Goal: Task Accomplishment & Management: Use online tool/utility

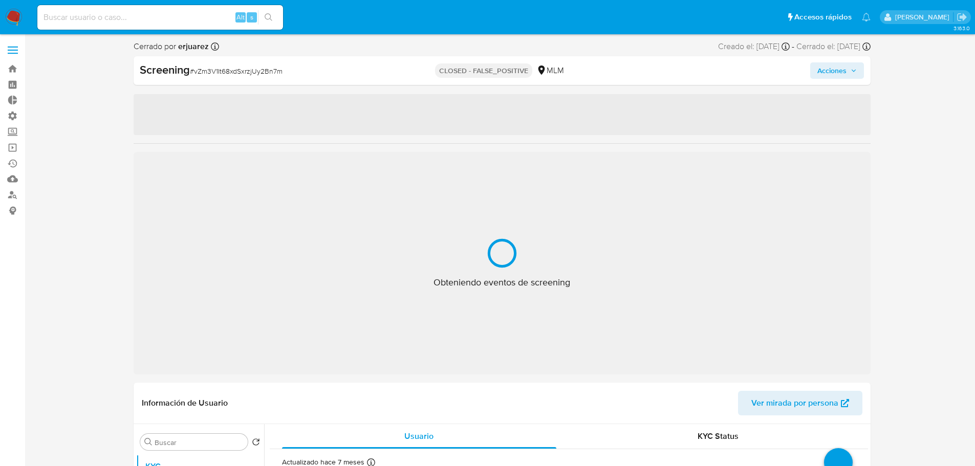
select select "10"
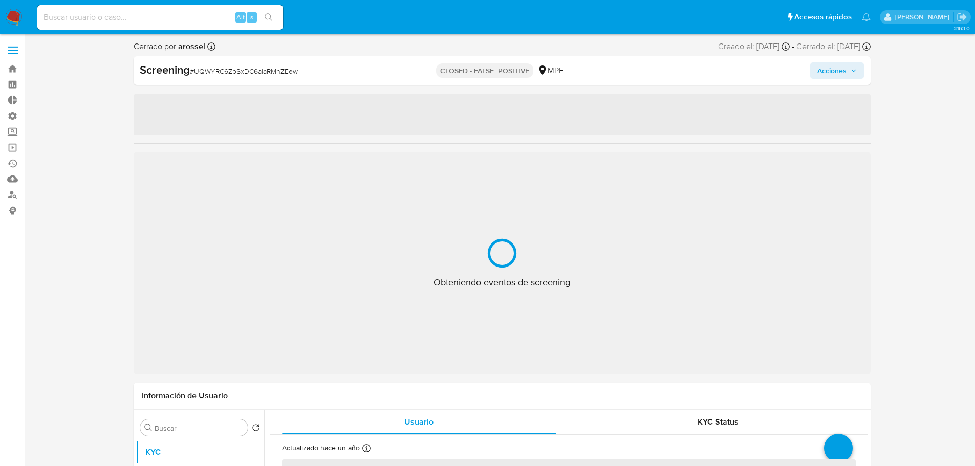
select select "10"
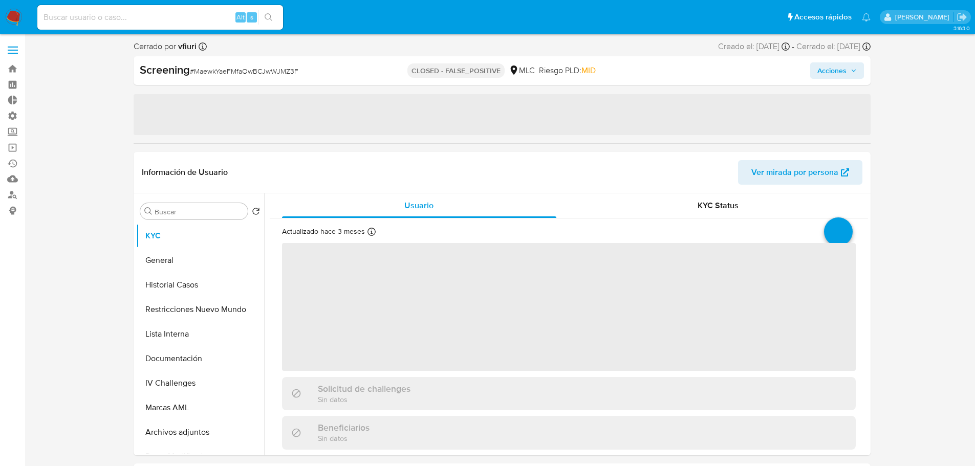
select select "10"
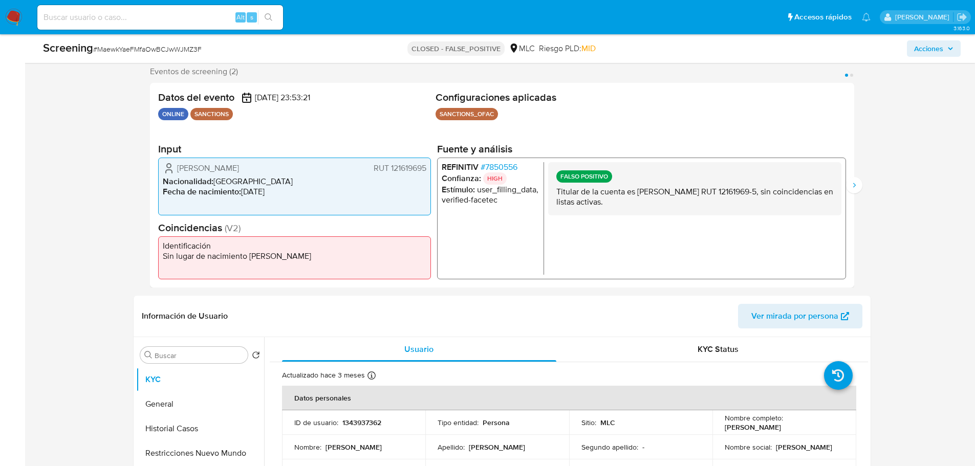
scroll to position [307, 0]
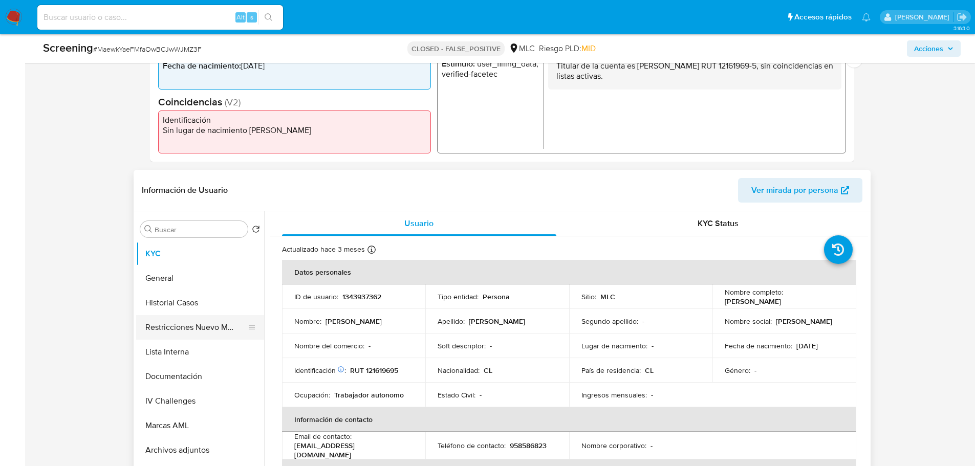
click at [185, 334] on button "Restricciones Nuevo Mundo" at bounding box center [196, 327] width 120 height 25
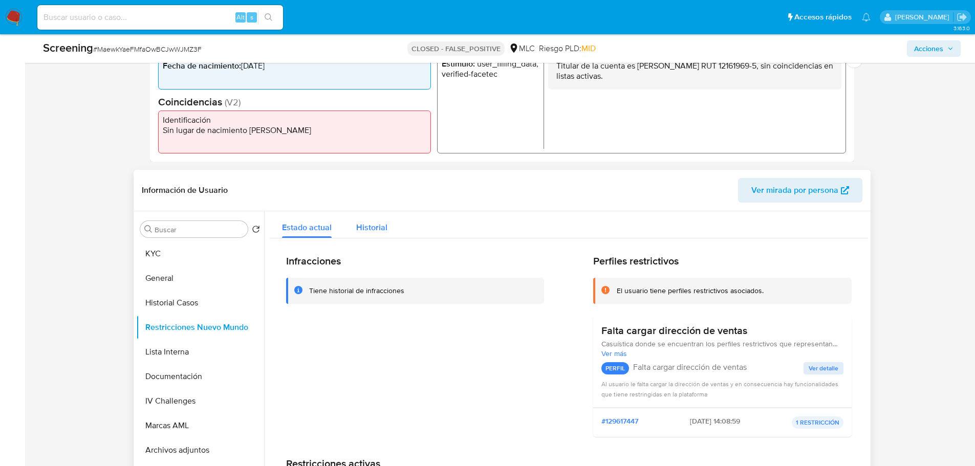
click at [356, 229] on span "Historial" at bounding box center [371, 228] width 31 height 12
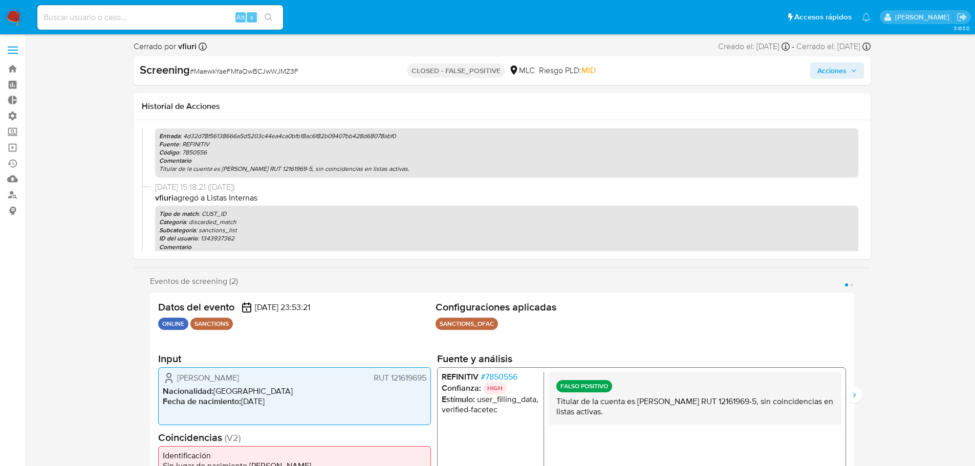
scroll to position [0, 0]
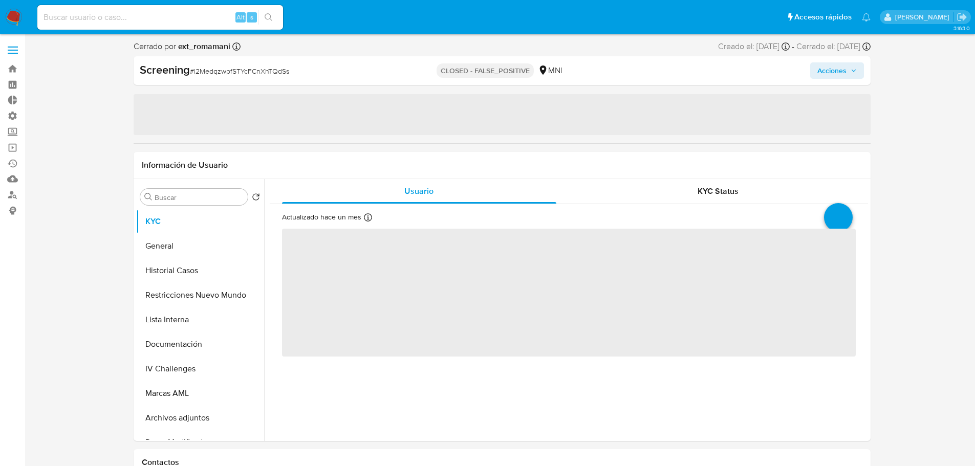
select select "10"
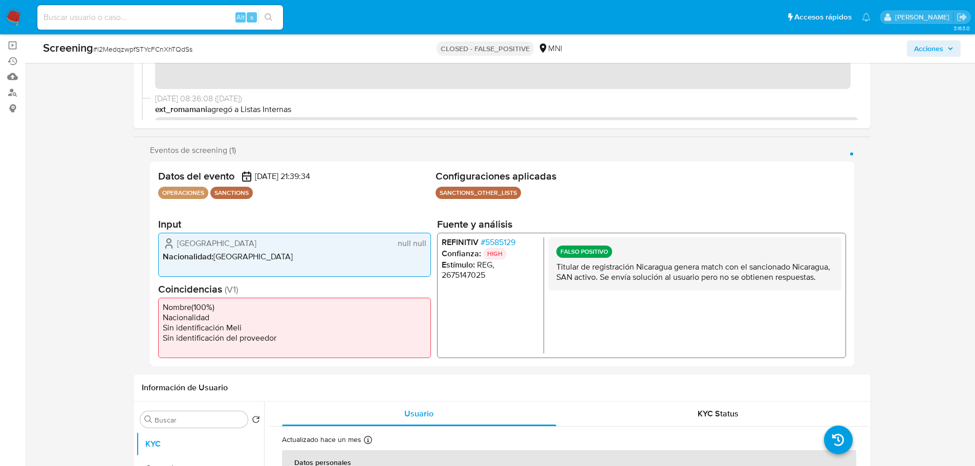
scroll to position [307, 0]
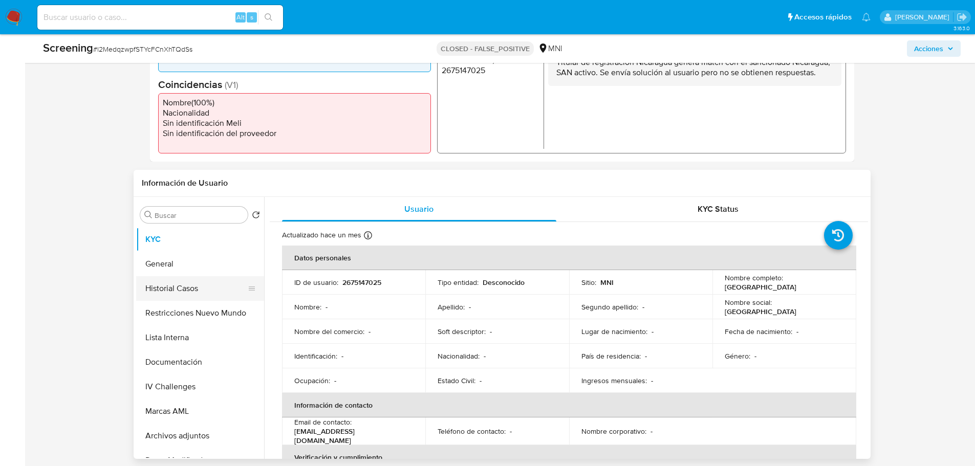
click at [172, 281] on button "Historial Casos" at bounding box center [196, 288] width 120 height 25
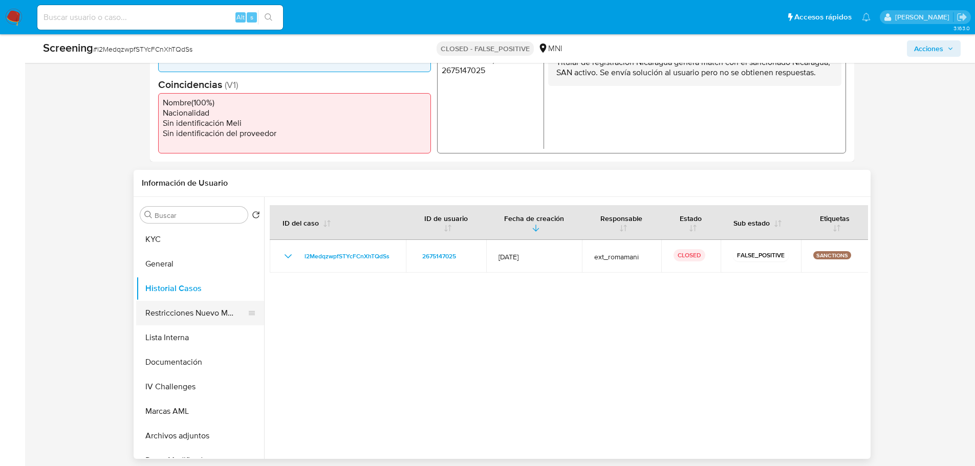
click at [182, 314] on button "Restricciones Nuevo Mundo" at bounding box center [196, 313] width 120 height 25
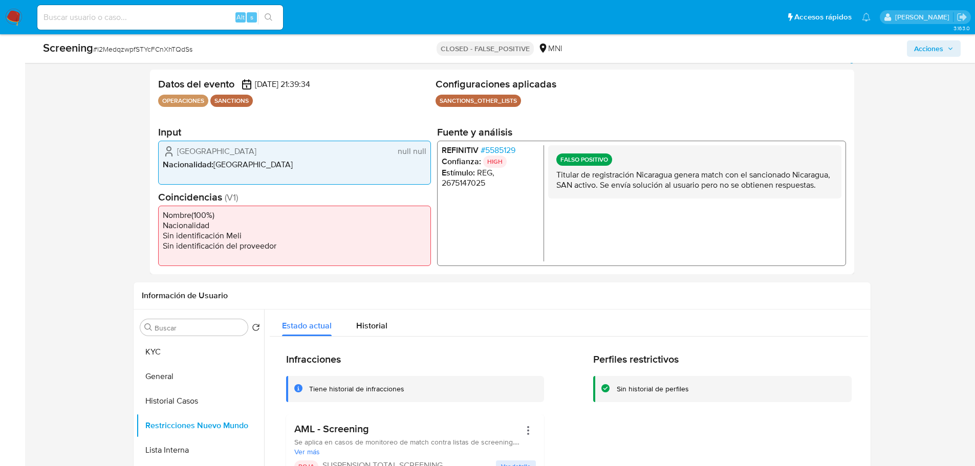
scroll to position [256, 0]
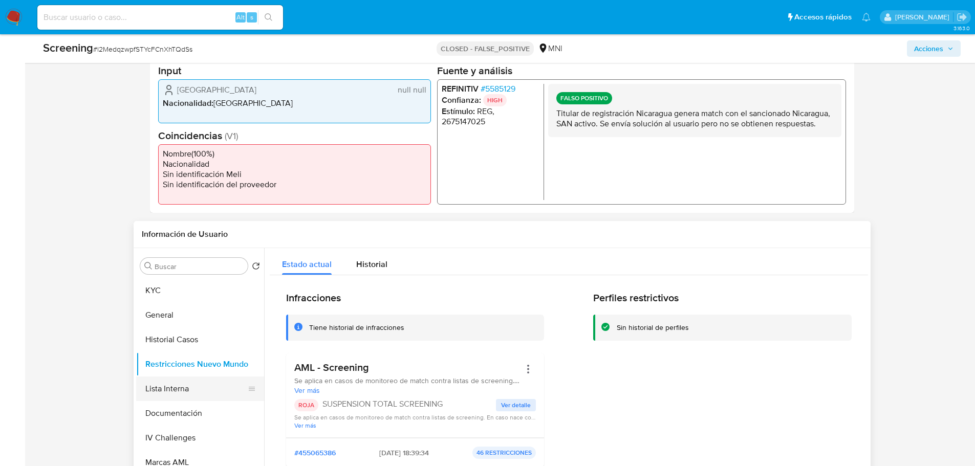
click at [185, 393] on button "Lista Interna" at bounding box center [196, 389] width 120 height 25
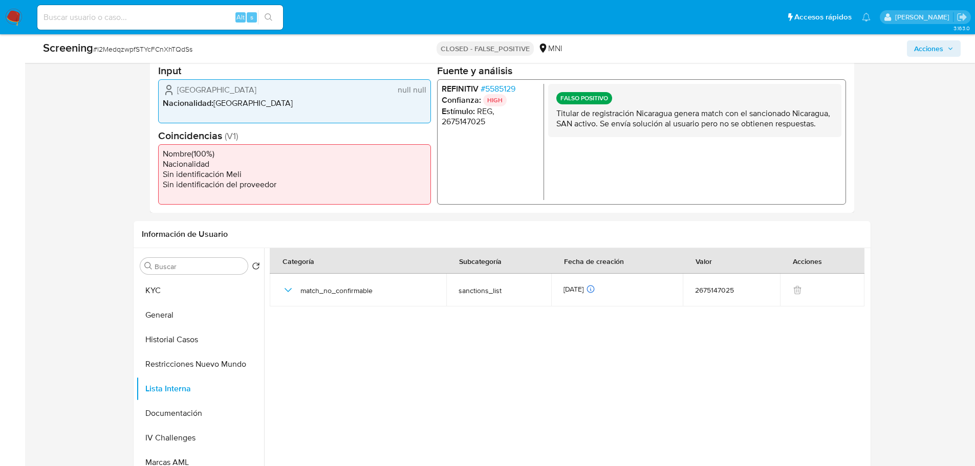
scroll to position [0, 0]
